Goal: Transaction & Acquisition: Purchase product/service

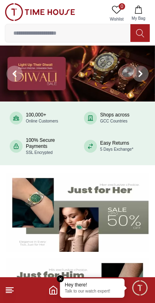
click at [10, 293] on line at bounding box center [9, 293] width 6 height 0
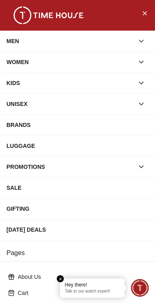
click at [141, 41] on icon "button" at bounding box center [141, 41] width 8 height 8
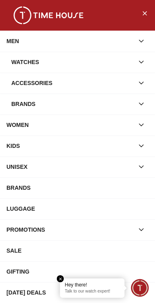
click at [123, 60] on div "Watches" at bounding box center [72, 62] width 123 height 15
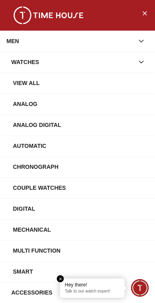
click at [111, 110] on div "Analog" at bounding box center [81, 104] width 136 height 15
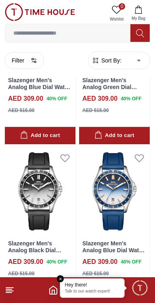
scroll to position [189, 0]
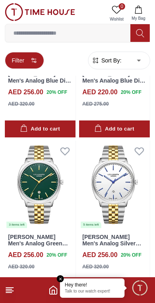
click at [33, 54] on button "Filter" at bounding box center [24, 60] width 39 height 17
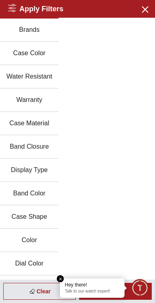
scroll to position [0, 0]
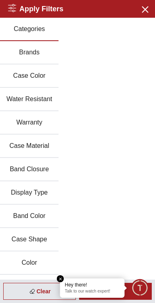
click at [31, 56] on button "Brands" at bounding box center [29, 52] width 59 height 23
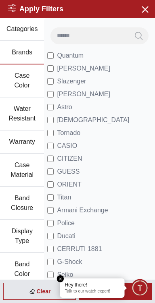
click at [138, 294] on span "Minimize live chat window" at bounding box center [139, 287] width 23 height 23
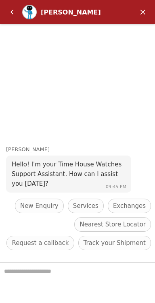
click at [68, 276] on textarea "We are here to help you" at bounding box center [77, 283] width 155 height 40
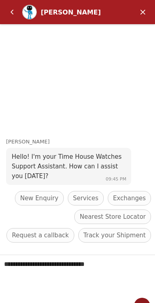
scroll to position [13, 0]
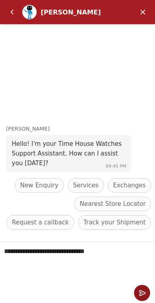
type textarea "**********"
click at [137, 294] on em "Send" at bounding box center [142, 293] width 16 height 16
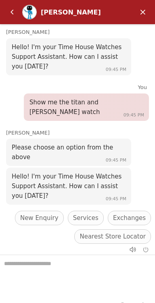
scroll to position [21, 0]
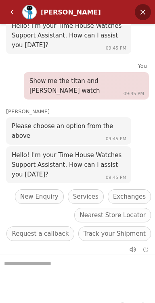
click at [141, 12] on em "Minimize" at bounding box center [143, 12] width 16 height 16
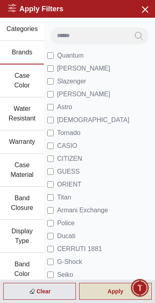
click at [96, 298] on div "Apply" at bounding box center [115, 291] width 73 height 17
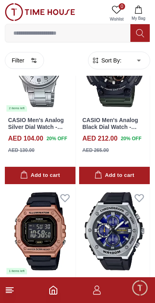
scroll to position [1378, 0]
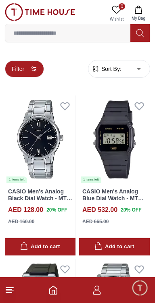
click at [32, 73] on button "Filter" at bounding box center [24, 69] width 39 height 17
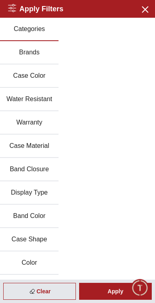
click at [26, 59] on button "Brands" at bounding box center [29, 52] width 59 height 23
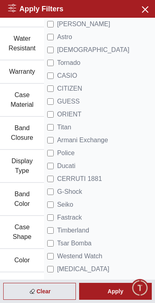
scroll to position [64, 0]
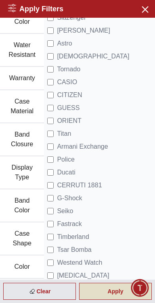
click at [99, 298] on div "Apply" at bounding box center [115, 291] width 73 height 17
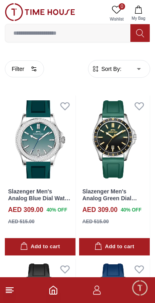
click at [8, 293] on line at bounding box center [9, 293] width 6 height 0
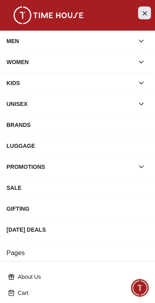
click at [149, 8] on button "Close Menu" at bounding box center [144, 12] width 13 height 13
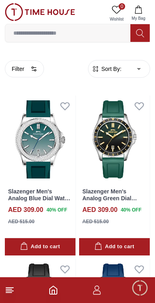
click at [141, 8] on icon "button" at bounding box center [138, 10] width 7 height 8
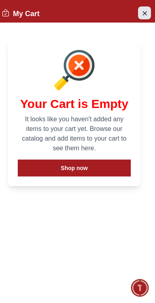
click at [139, 8] on button "Close Account" at bounding box center [144, 12] width 13 height 13
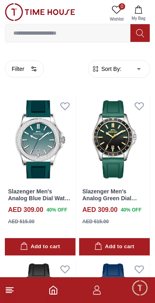
click at [142, 35] on icon at bounding box center [140, 33] width 8 height 9
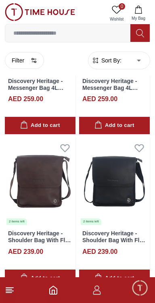
scroll to position [728, 0]
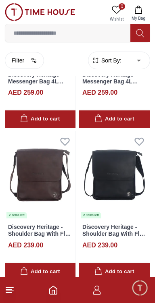
click at [140, 295] on span "Minimize live chat window" at bounding box center [139, 287] width 23 height 23
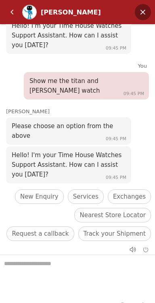
click at [144, 11] on em "Minimize" at bounding box center [143, 12] width 16 height 16
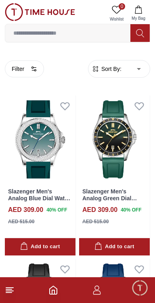
click at [18, 12] on img at bounding box center [40, 12] width 70 height 18
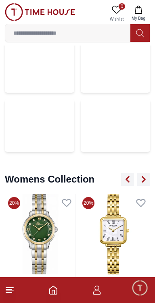
scroll to position [1891, 0]
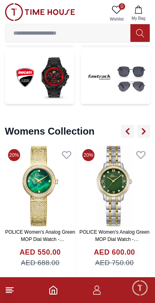
click at [98, 293] on icon "button" at bounding box center [97, 291] width 10 height 10
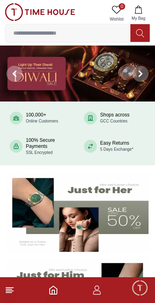
scroll to position [1891, 0]
